Goal: Task Accomplishment & Management: Manage account settings

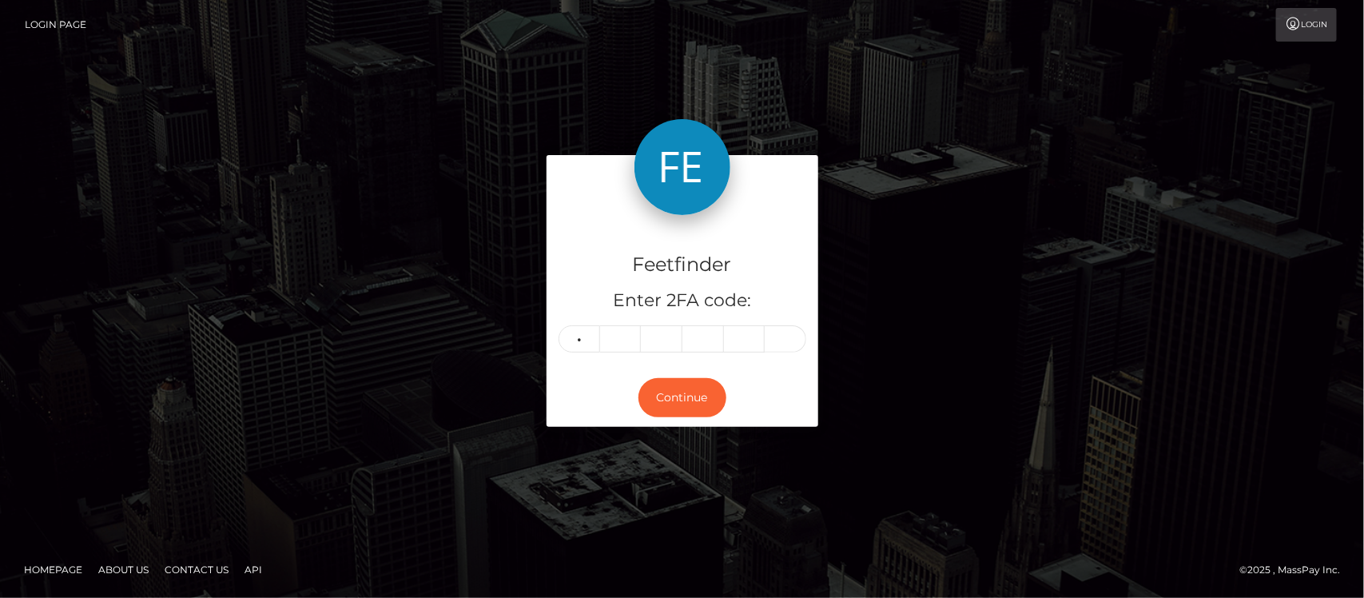
type input "1"
type input "9"
type input "4"
type input "1"
type input "9"
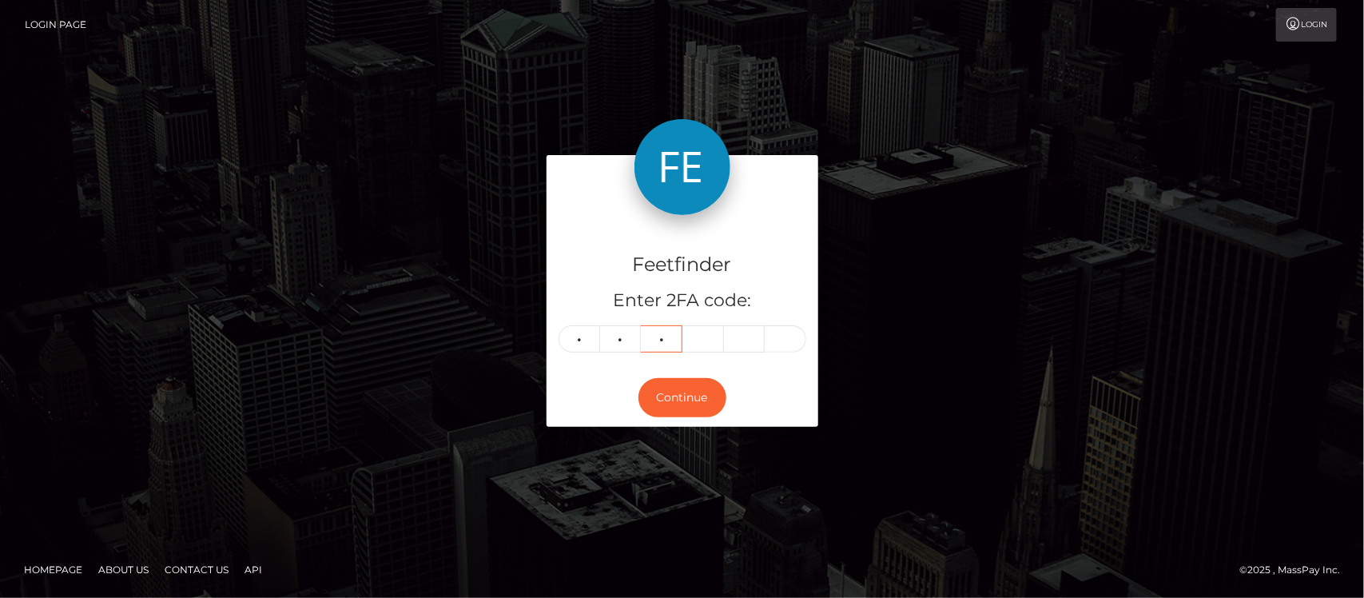
type input "4"
type input "9"
type input "8"
type input "2"
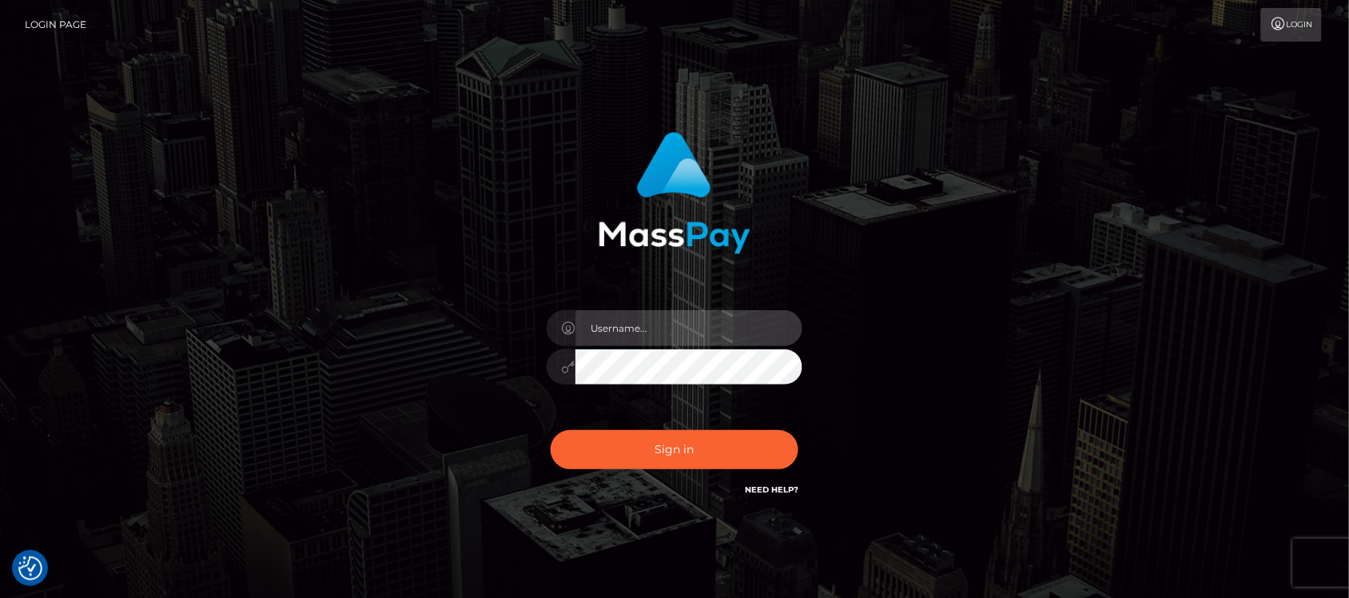
type input "hello.feetfinder"
click at [704, 320] on input "hello.feetfinder" at bounding box center [688, 328] width 227 height 36
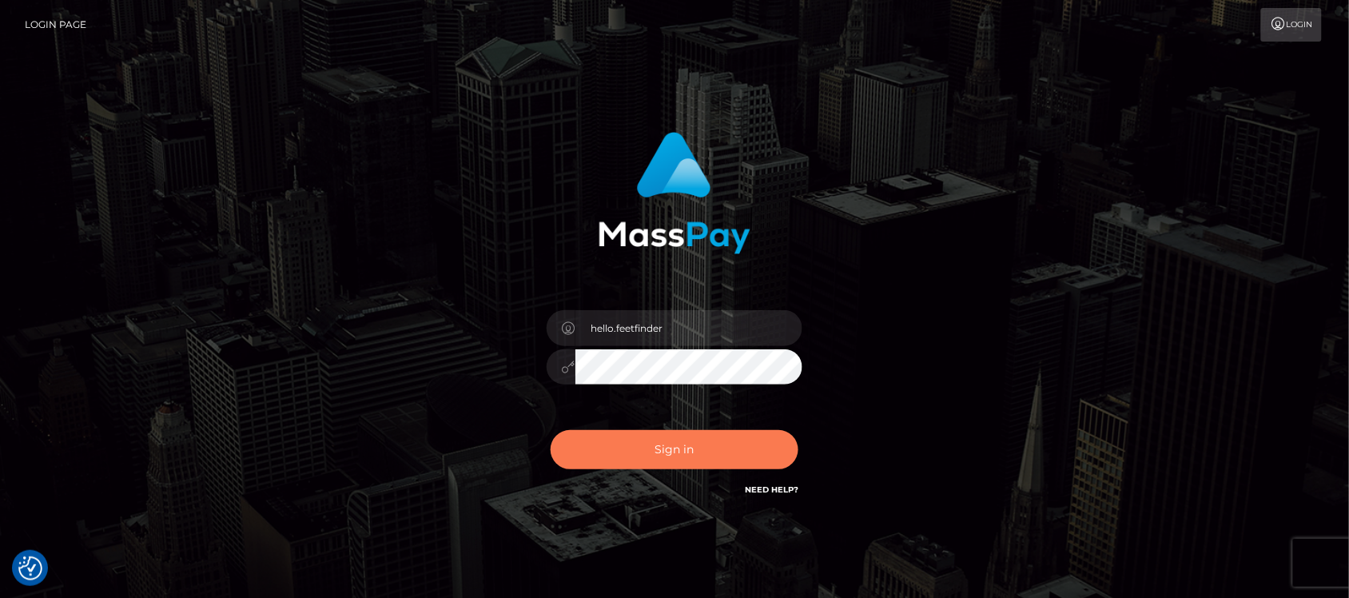
click at [683, 453] on button "Sign in" at bounding box center [675, 449] width 248 height 39
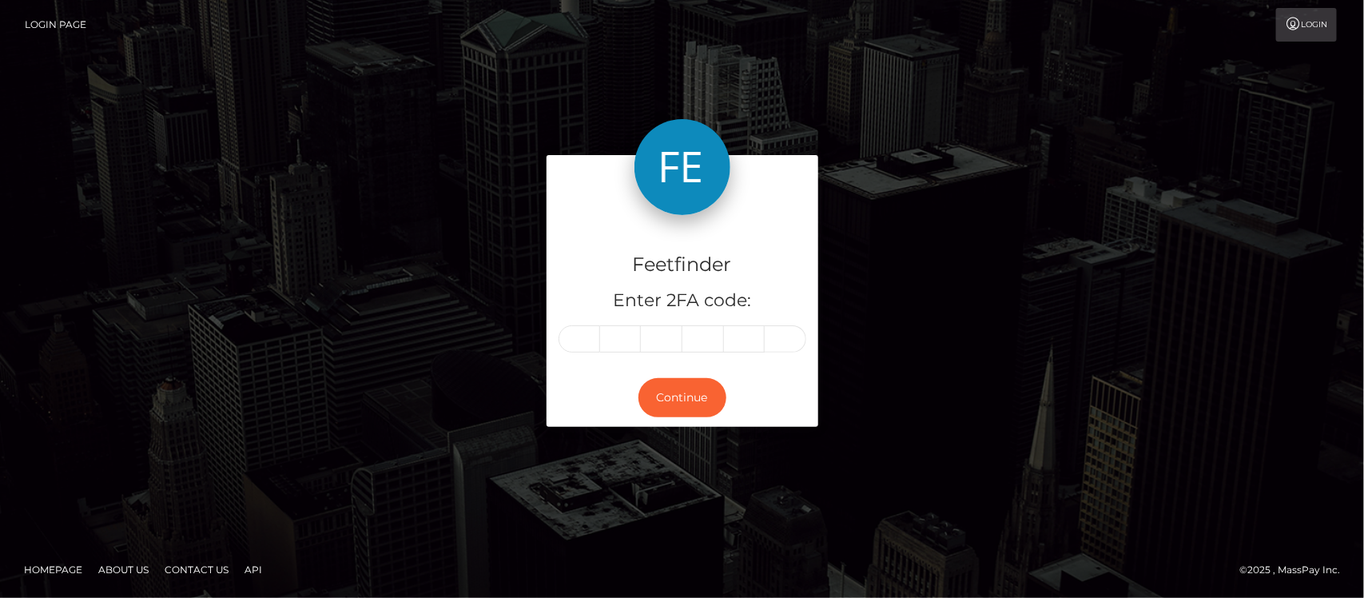
drag, startPoint x: 591, startPoint y: 332, endPoint x: 611, endPoint y: 332, distance: 20.0
click at [591, 332] on input "text" at bounding box center [580, 338] width 42 height 27
type input "1"
type input "9"
type input "4"
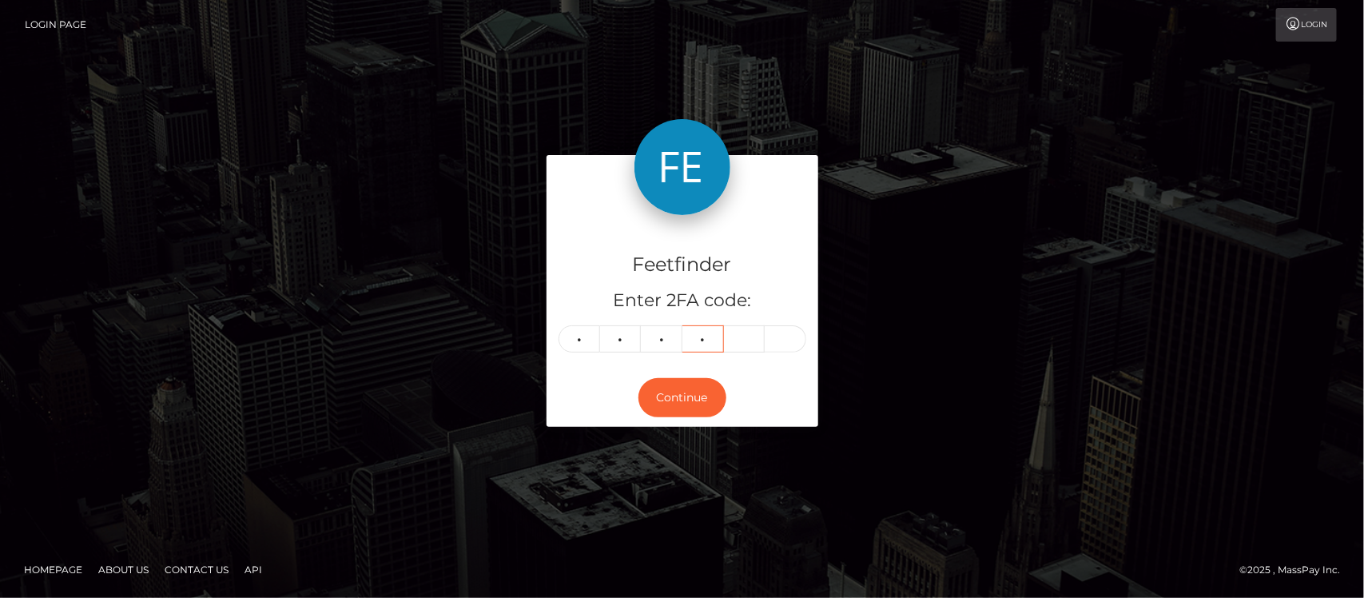
type input "9"
type input "8"
type input "2"
click at [678, 396] on button "Continue" at bounding box center [682, 397] width 88 height 39
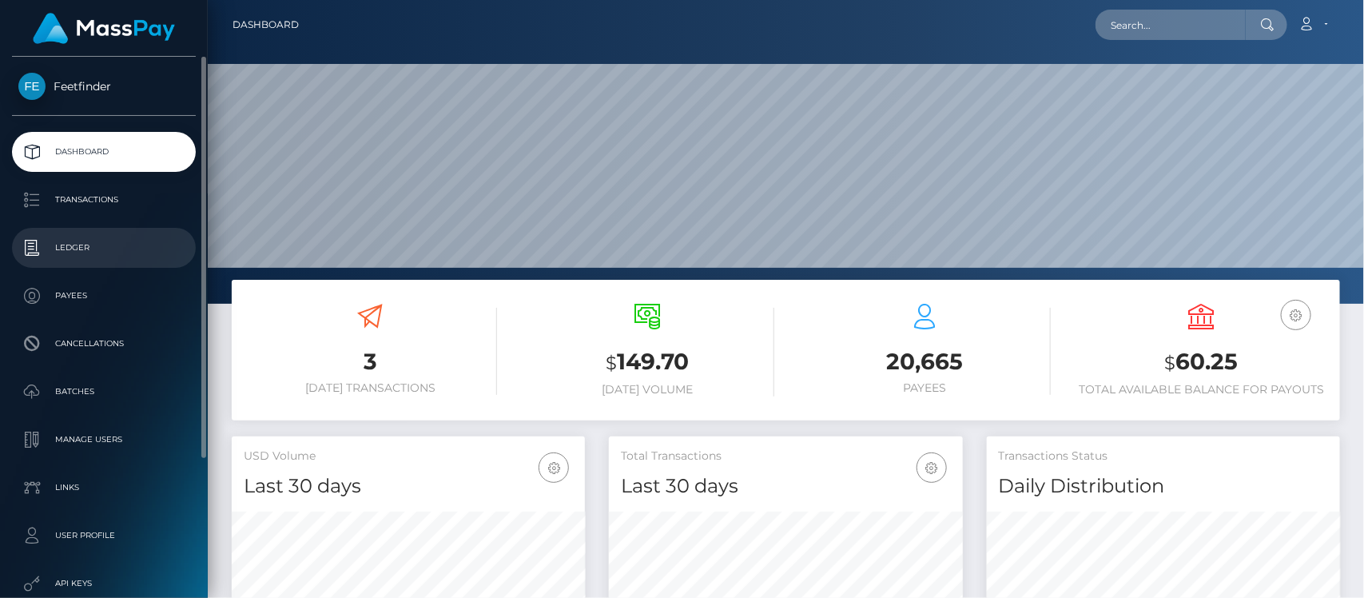
scroll to position [282, 353]
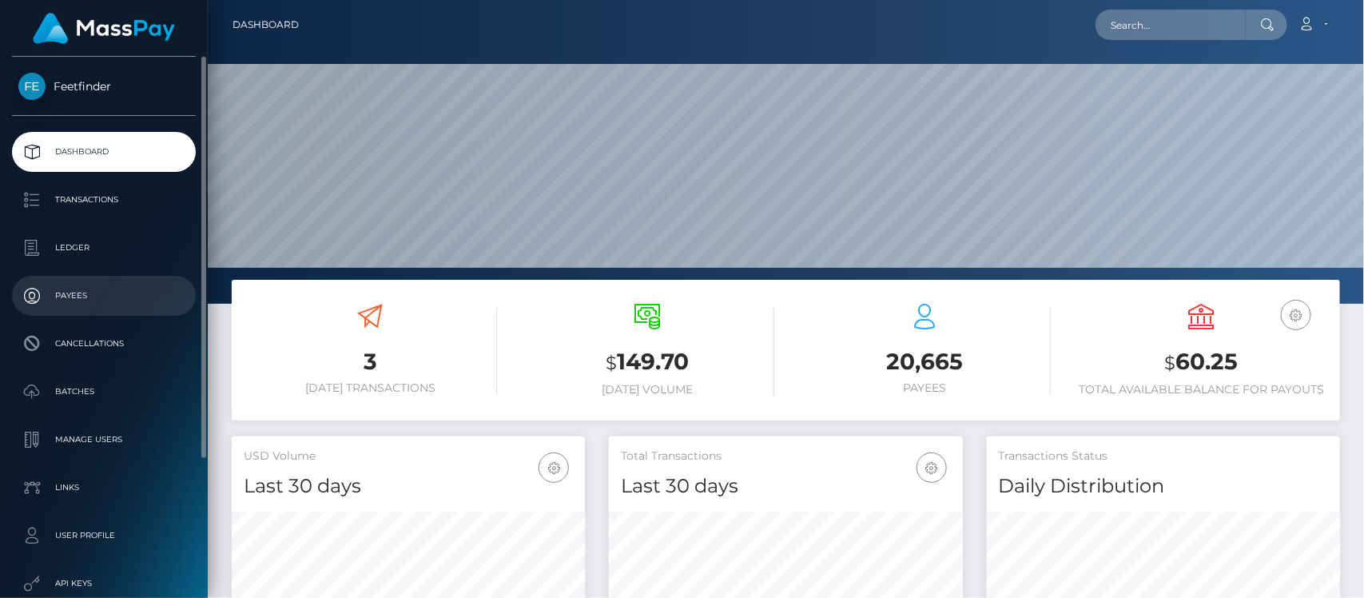
click at [93, 300] on p "Payees" at bounding box center [103, 296] width 171 height 24
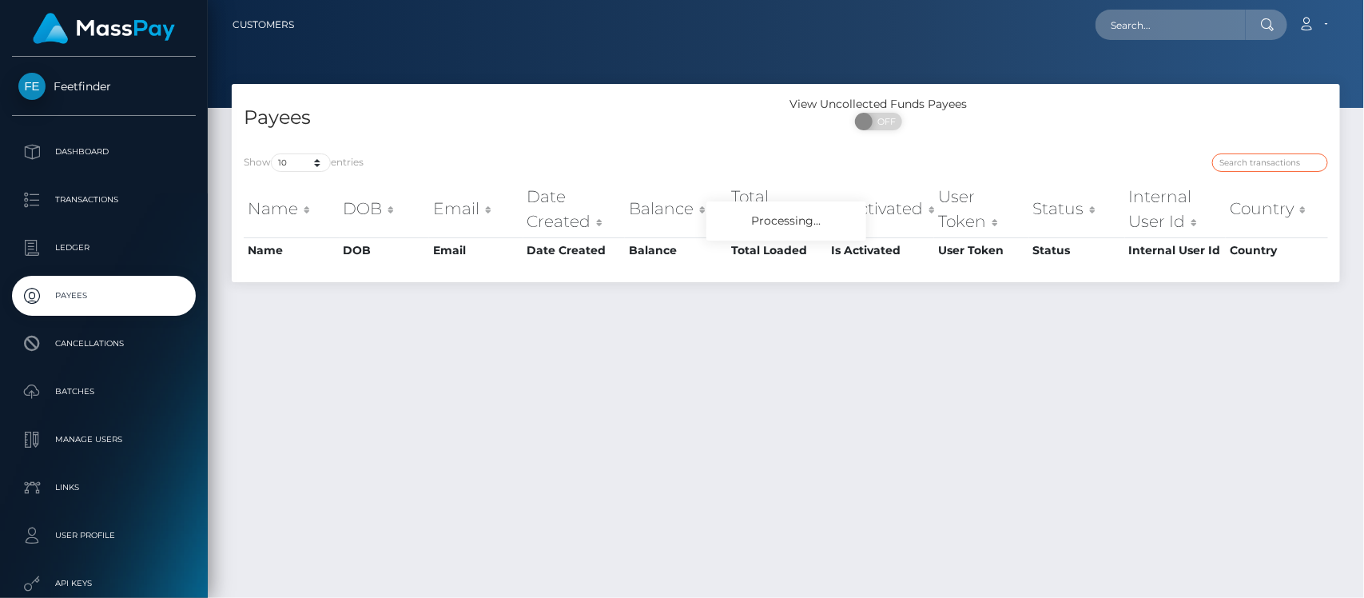
click at [1263, 164] on input "search" at bounding box center [1270, 162] width 116 height 18
paste input ""08/11/2025 ""
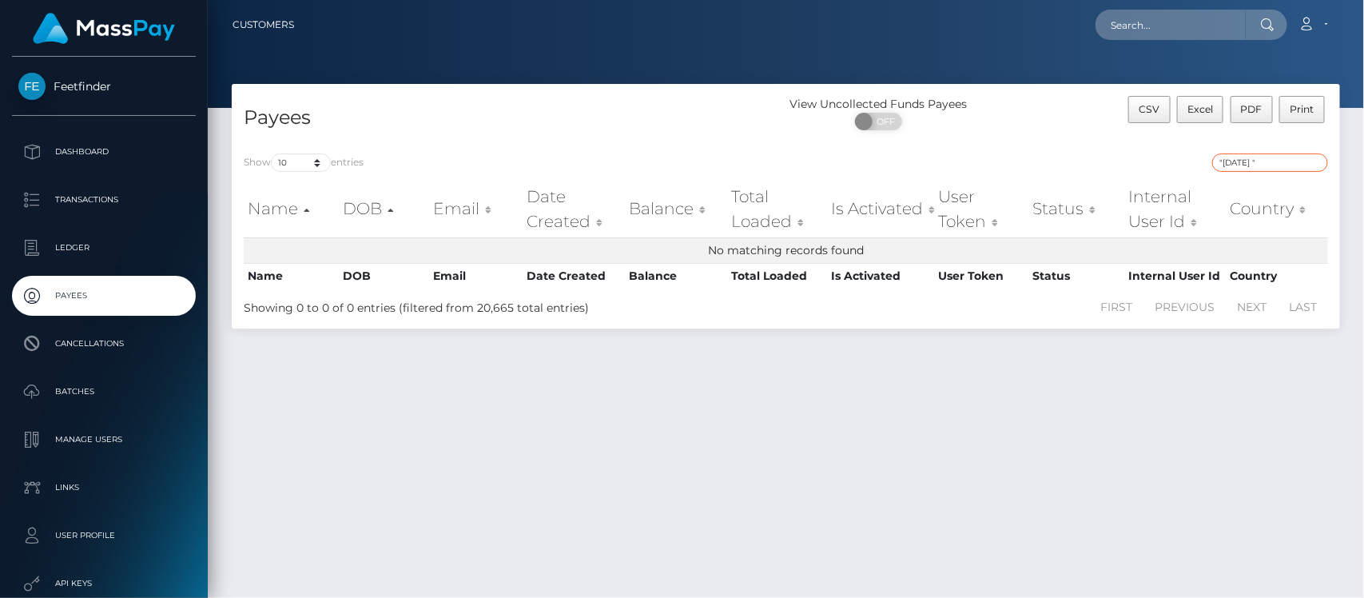
click at [1273, 168] on input ""08/11/2025 "" at bounding box center [1270, 162] width 116 height 18
paste input "07a29913-74d3-11f0-9703-0266f44cc279"
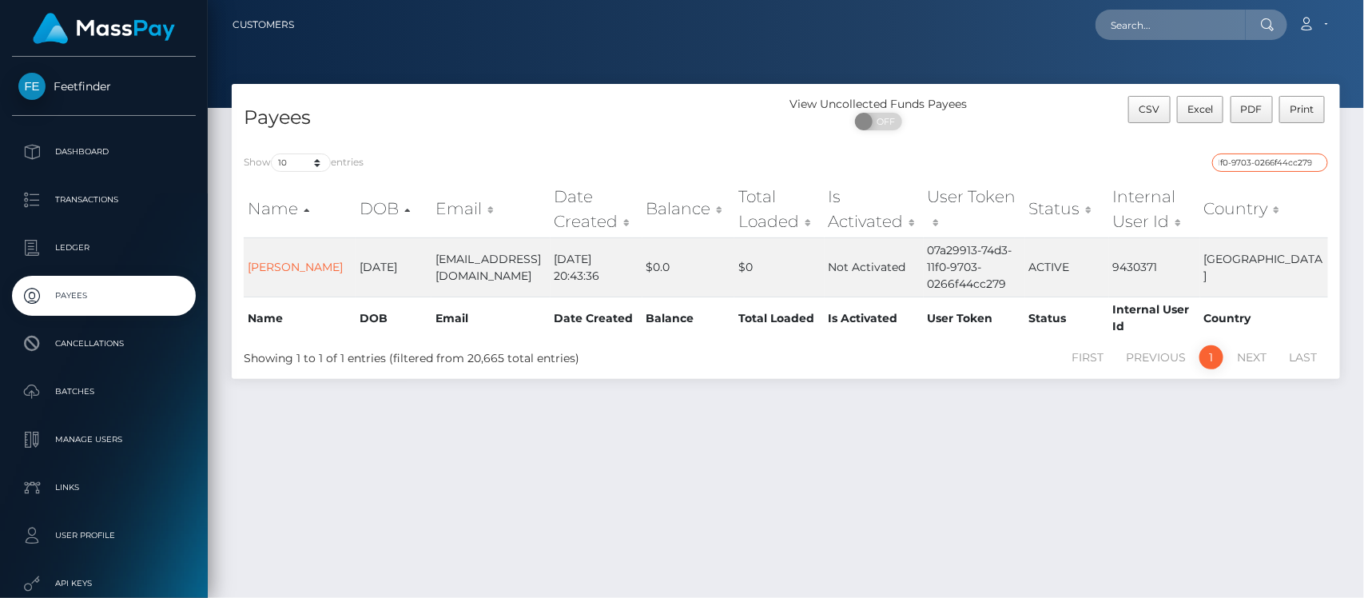
type input "07a29913-74d3-11f0-9703-0266f44cc279"
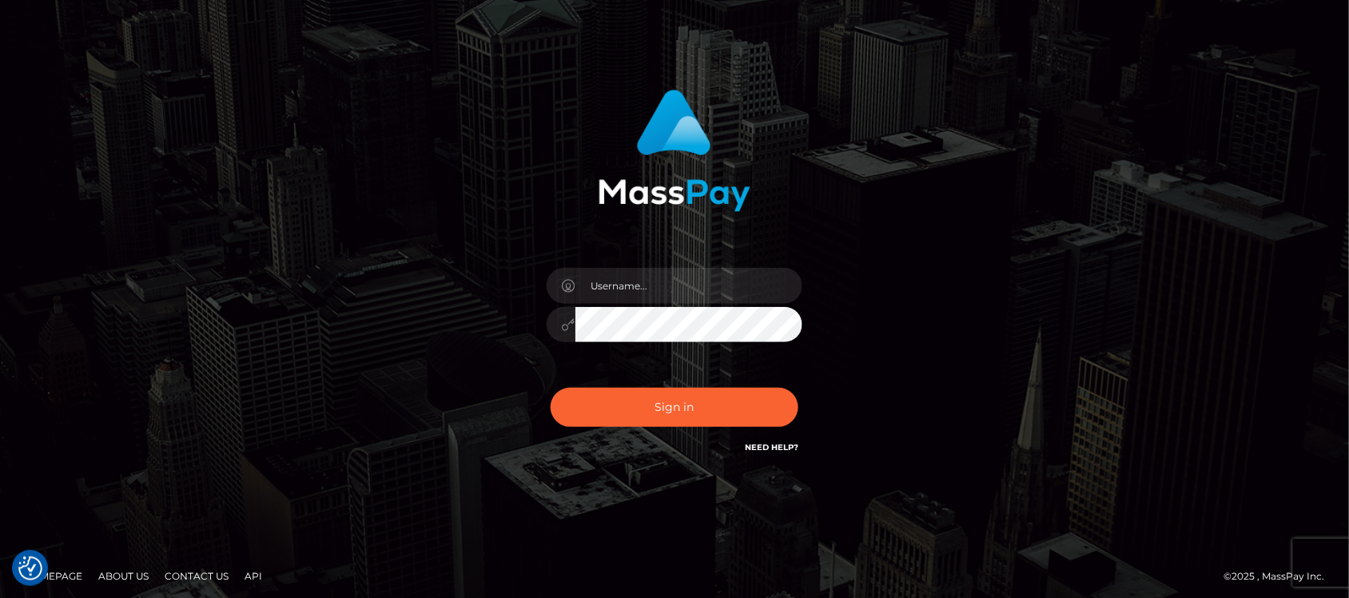
scroll to position [48, 0]
